Goal: Task Accomplishment & Management: Manage account settings

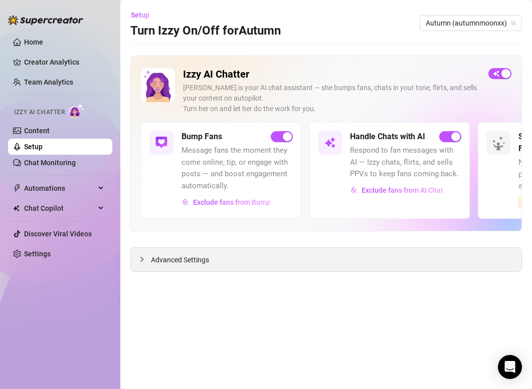
click at [227, 254] on div "Advanced Settings" at bounding box center [326, 260] width 390 height 24
click at [245, 262] on div "Advanced Settings" at bounding box center [326, 260] width 390 height 24
click at [139, 256] on icon "collapsed" at bounding box center [142, 259] width 6 height 6
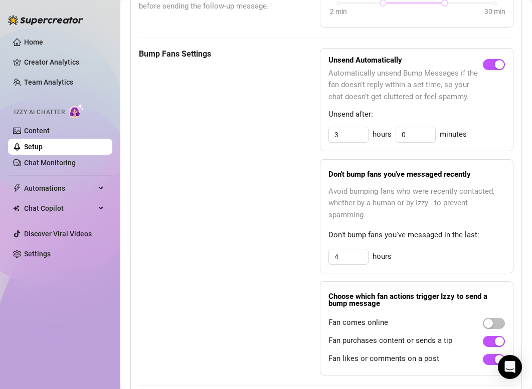
scroll to position [537, 0]
click at [362, 127] on input "3" at bounding box center [348, 134] width 39 height 15
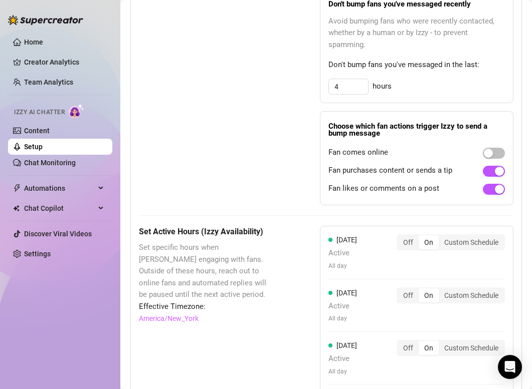
scroll to position [707, 0]
click at [487, 148] on div "button" at bounding box center [487, 152] width 9 height 9
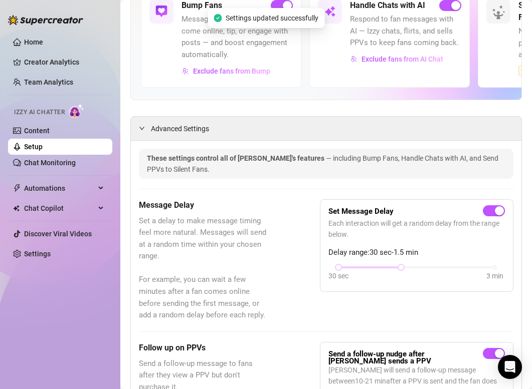
scroll to position [0, 0]
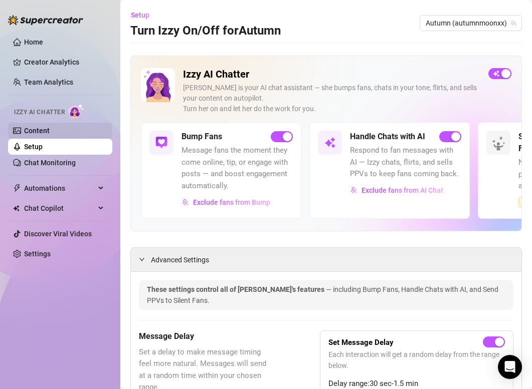
click at [50, 134] on link "Content" at bounding box center [37, 131] width 26 height 8
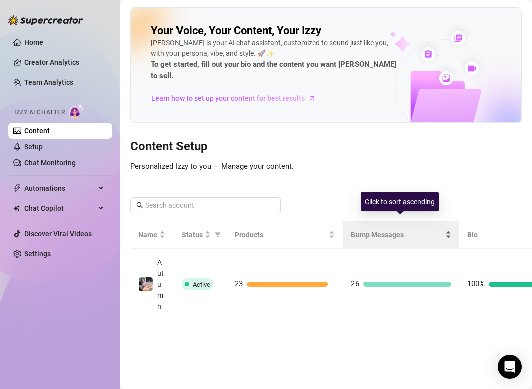
click at [380, 229] on span "Bump Messages" at bounding box center [397, 234] width 92 height 11
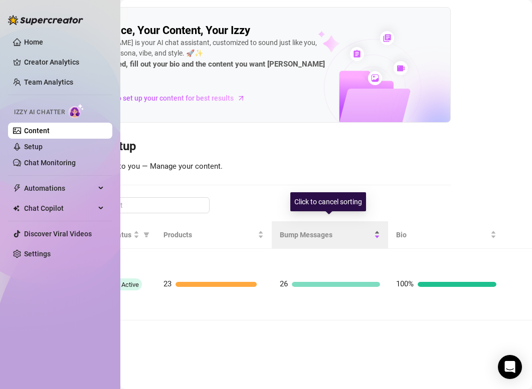
scroll to position [0, 74]
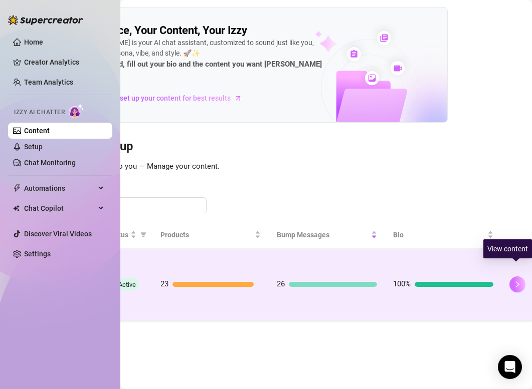
click at [519, 277] on button "button" at bounding box center [517, 285] width 16 height 16
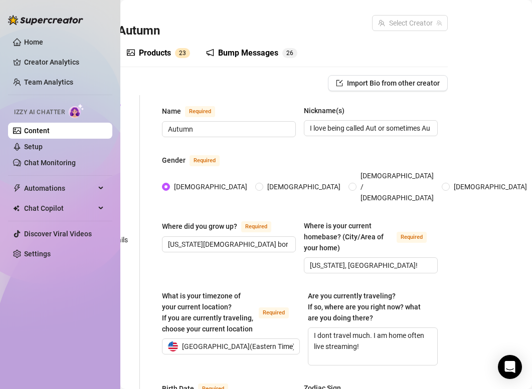
scroll to position [0, 26]
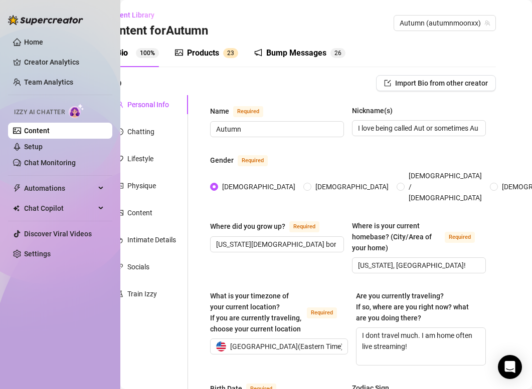
click at [295, 58] on div "Bump Messages" at bounding box center [296, 53] width 60 height 12
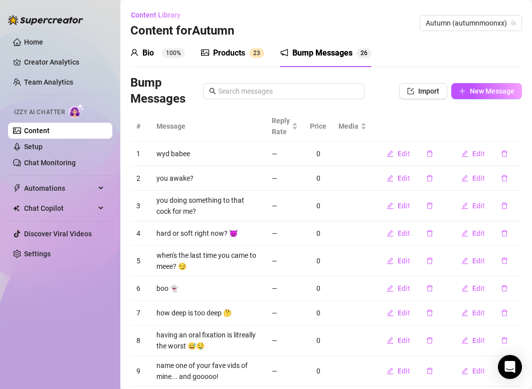
scroll to position [86, 0]
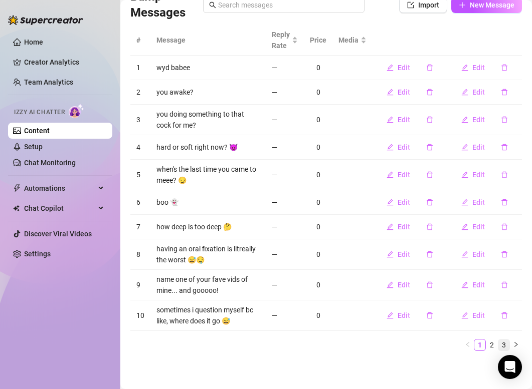
click at [501, 346] on link "3" at bounding box center [503, 345] width 11 height 11
